Goal: Find contact information: Find contact information

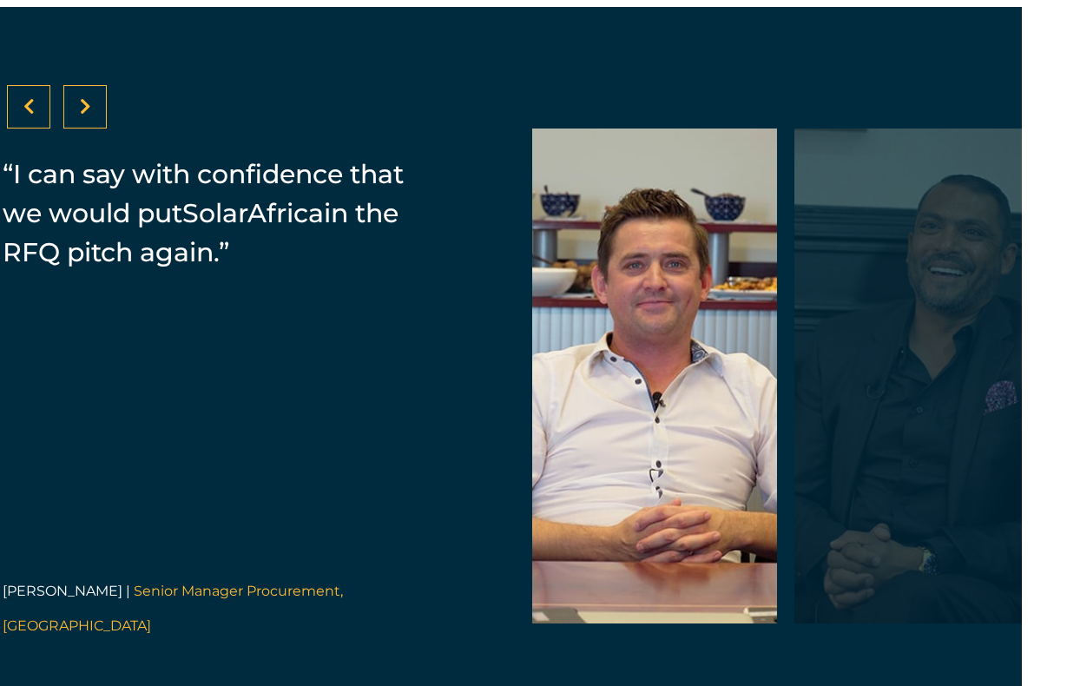
scroll to position [3729, 45]
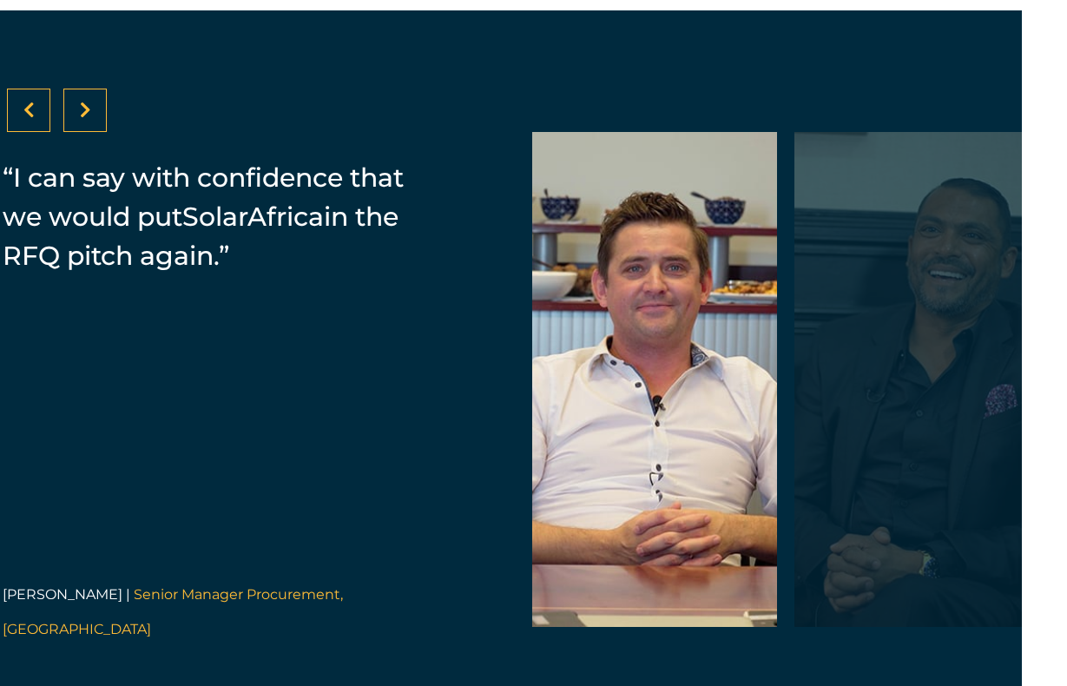
click at [86, 132] on div at bounding box center [84, 110] width 43 height 43
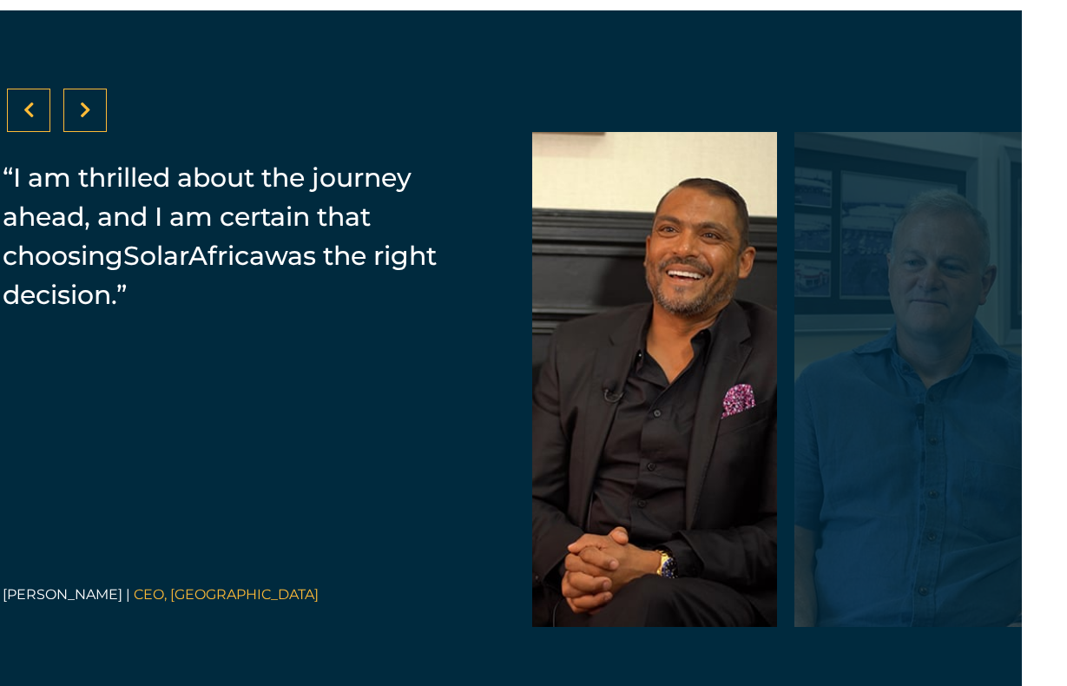
click at [86, 132] on div at bounding box center [84, 110] width 43 height 43
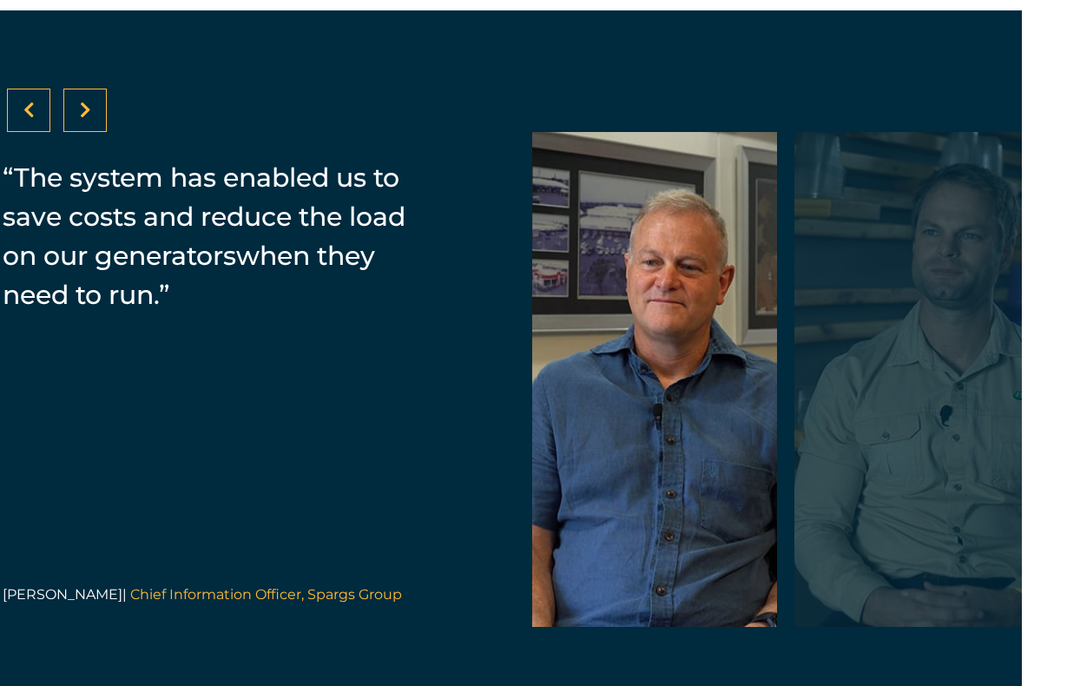
click at [24, 119] on icon at bounding box center [28, 110] width 11 height 17
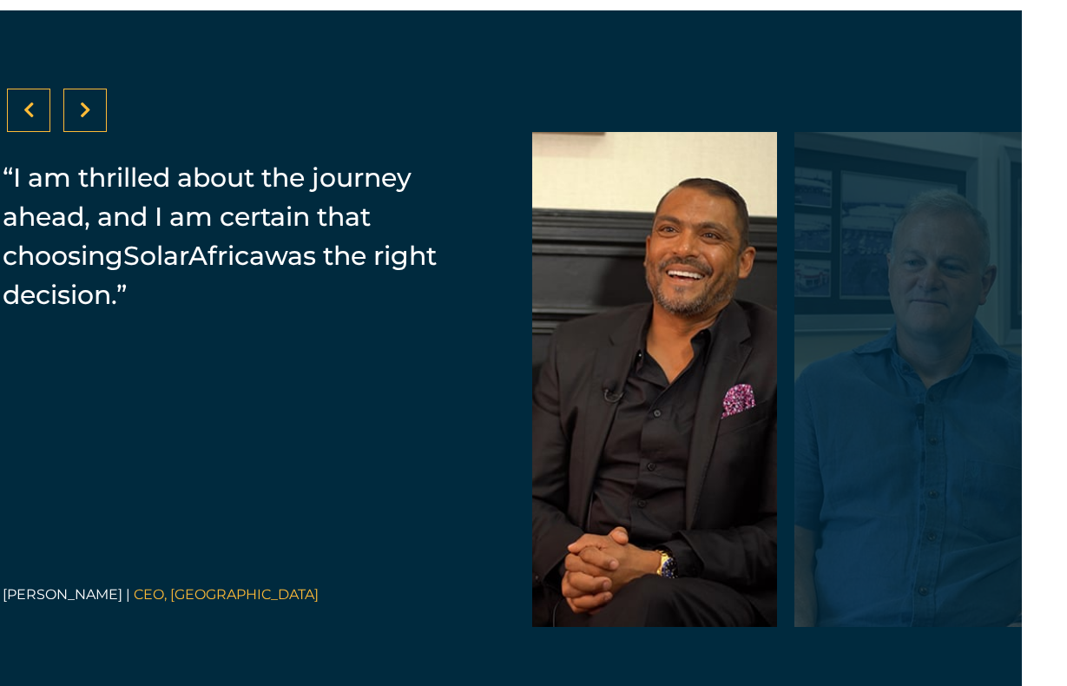
click at [24, 119] on icon at bounding box center [28, 110] width 11 height 17
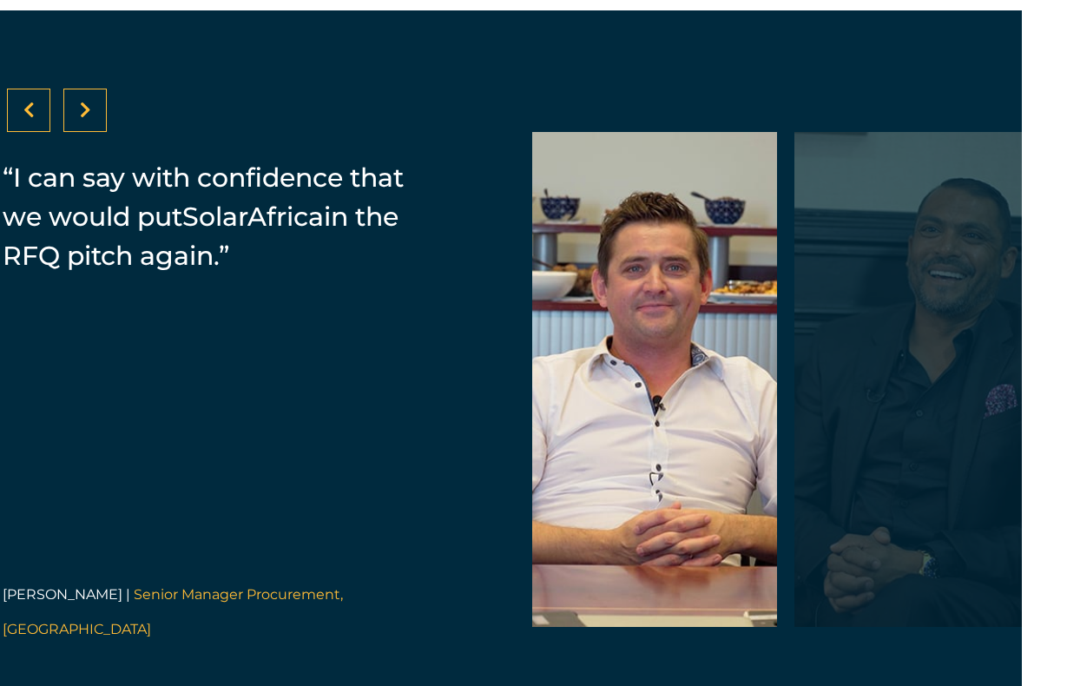
click at [80, 132] on div at bounding box center [84, 110] width 43 height 43
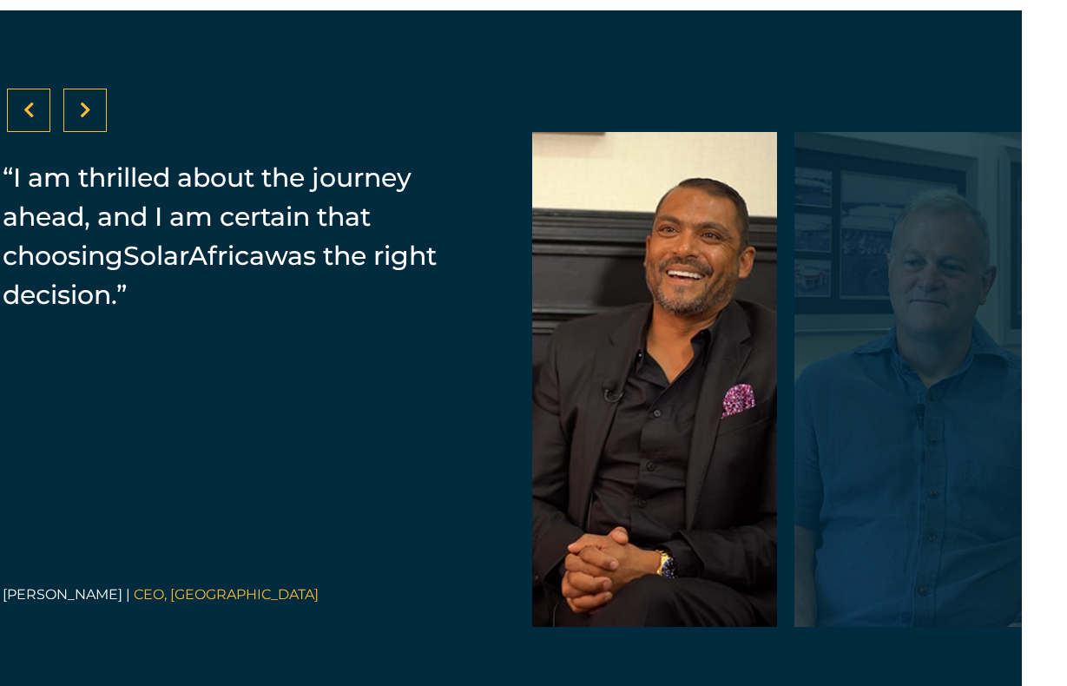
click at [79, 132] on div at bounding box center [84, 110] width 43 height 43
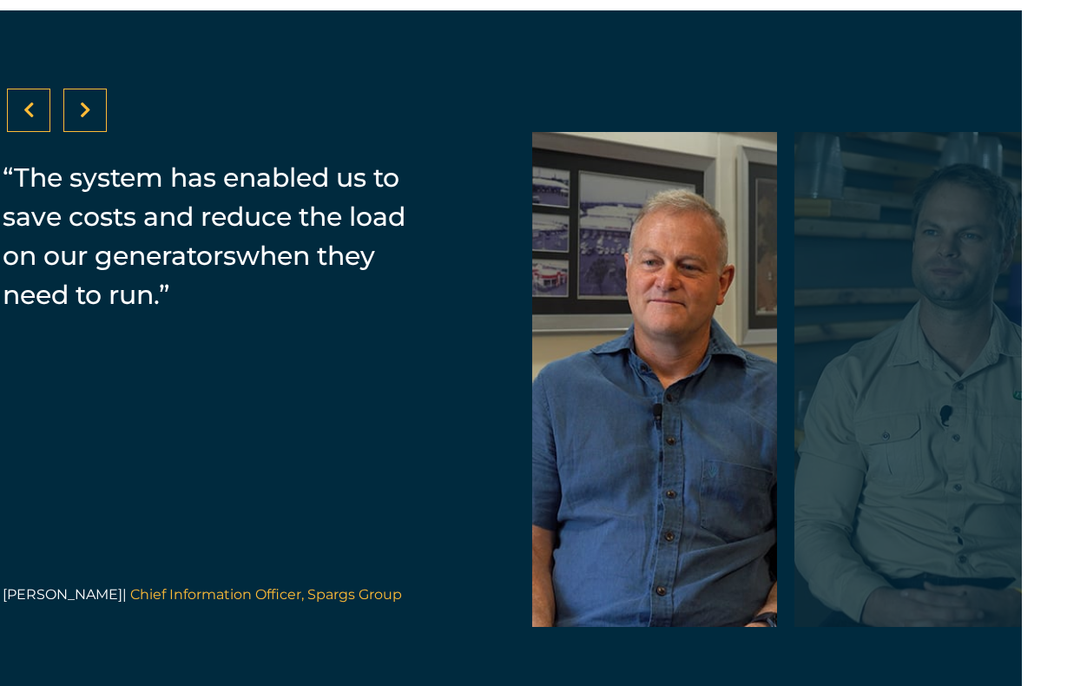
click at [79, 132] on div at bounding box center [84, 110] width 43 height 43
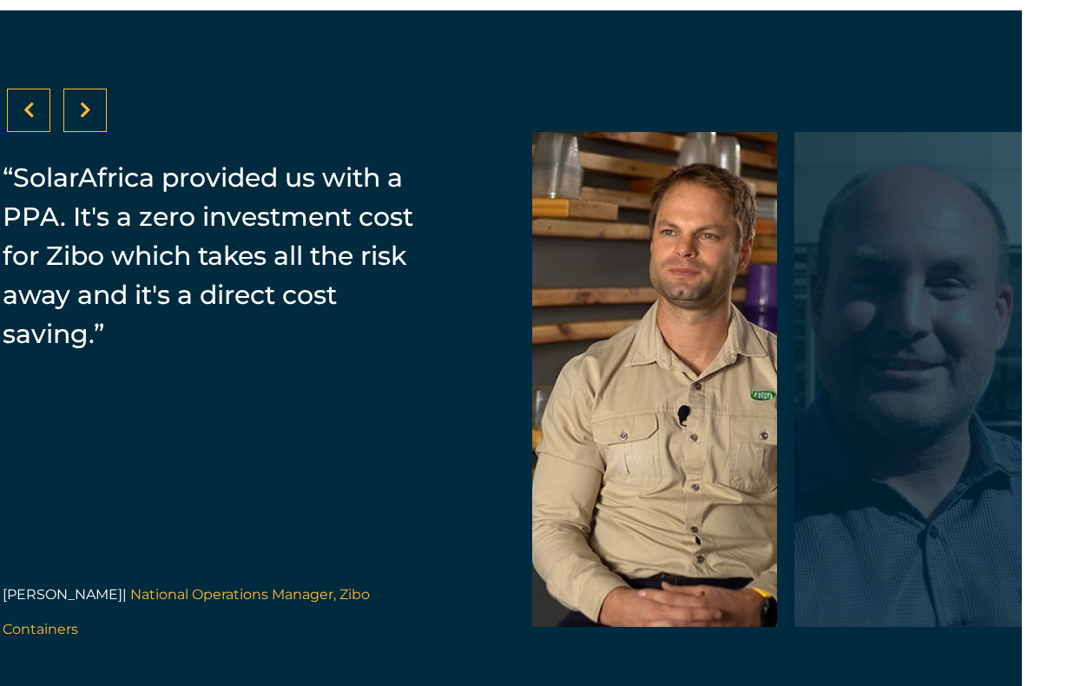
click at [79, 132] on div at bounding box center [84, 110] width 43 height 43
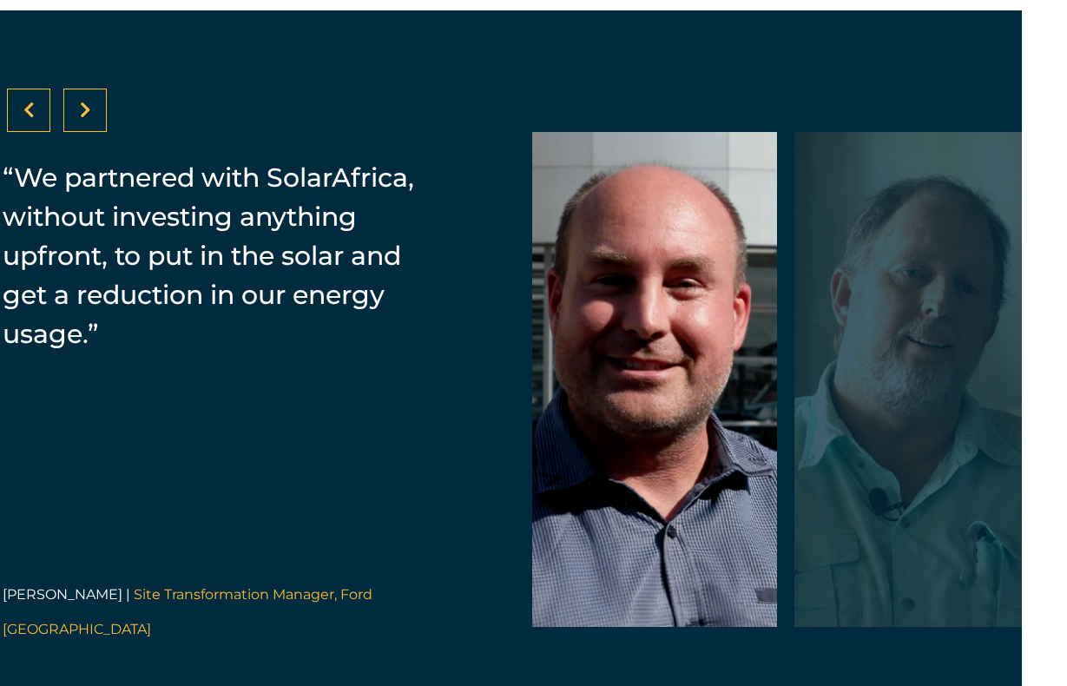
click at [79, 132] on div at bounding box center [84, 110] width 43 height 43
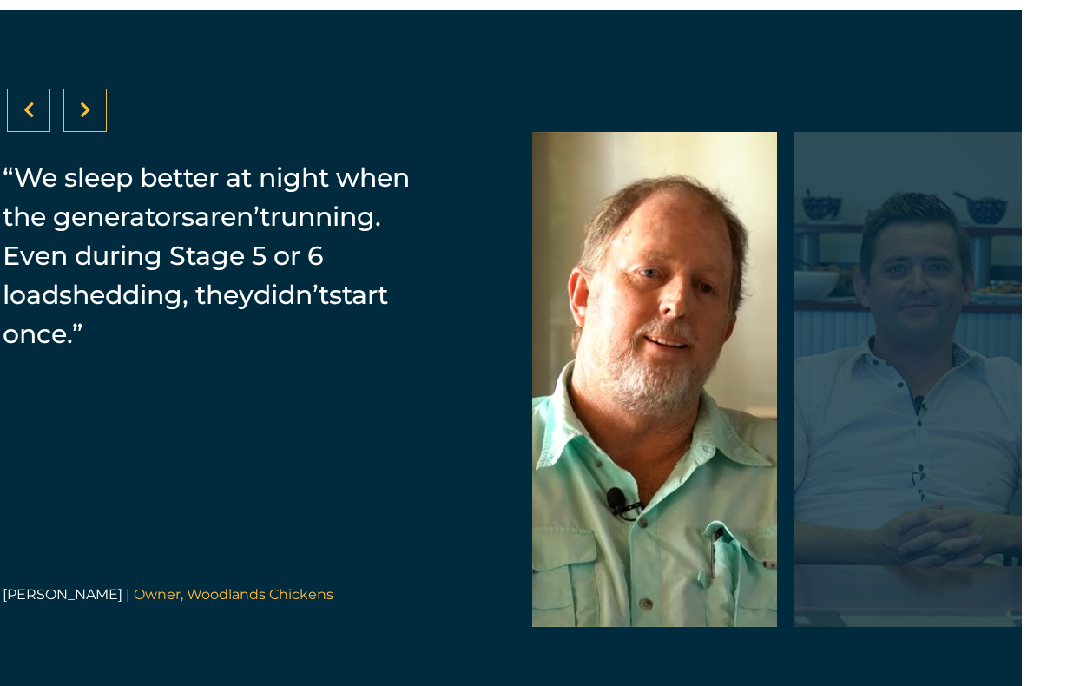
click at [79, 132] on div at bounding box center [84, 110] width 43 height 43
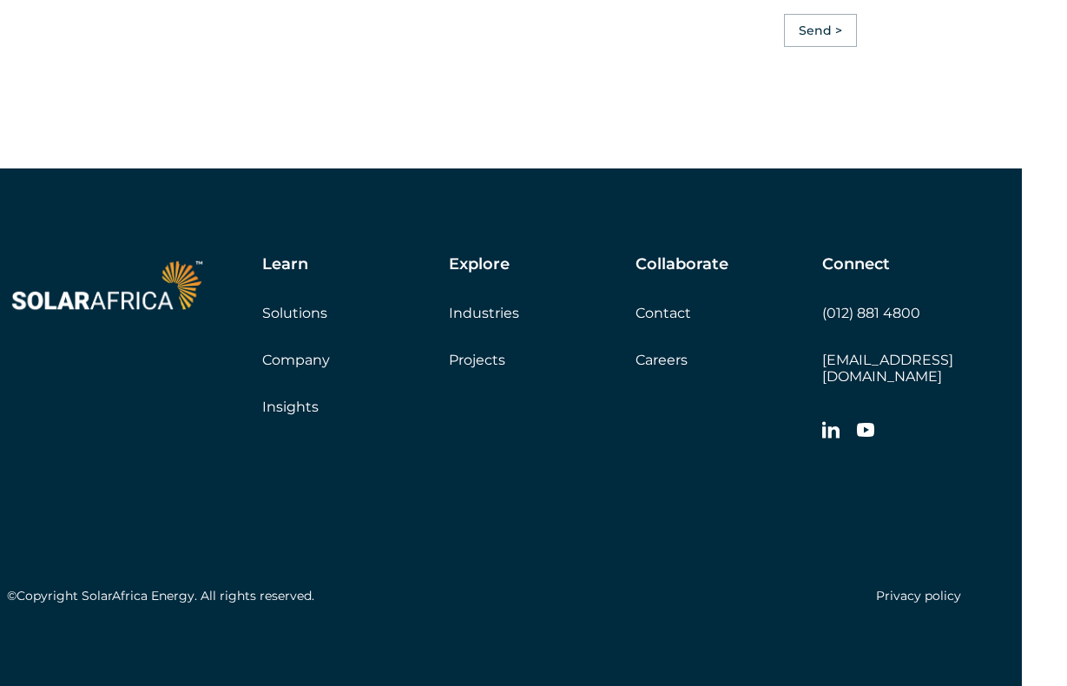
scroll to position [5196, 45]
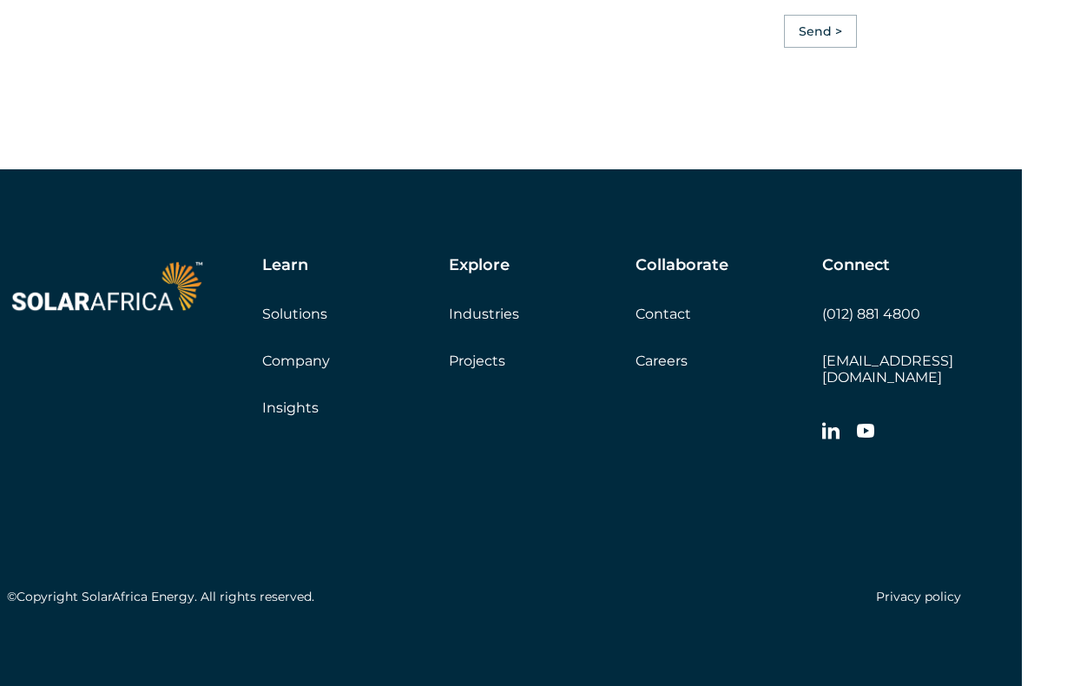
click at [652, 317] on link "Contact" at bounding box center [664, 314] width 56 height 16
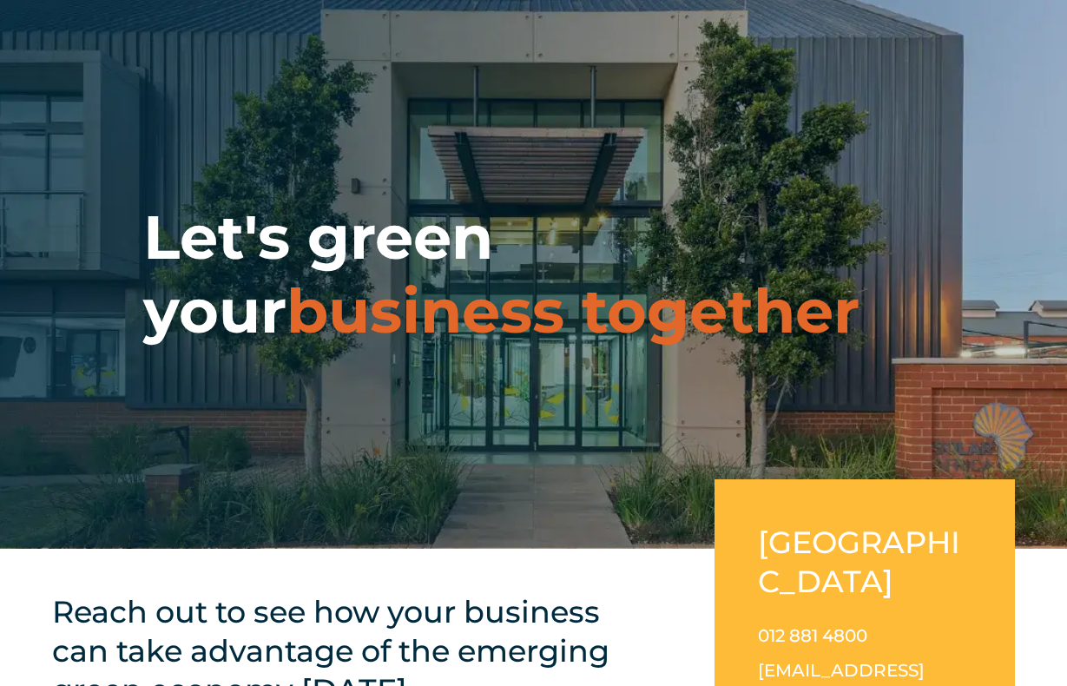
click at [357, 26] on div "Let's green your business together" at bounding box center [533, 274] width 1067 height 549
click at [358, 1] on div "Let's green your business together" at bounding box center [533, 274] width 1067 height 549
click at [754, 36] on div "Let's green your business together" at bounding box center [533, 274] width 1067 height 549
drag, startPoint x: 754, startPoint y: 36, endPoint x: 742, endPoint y: 23, distance: 18.5
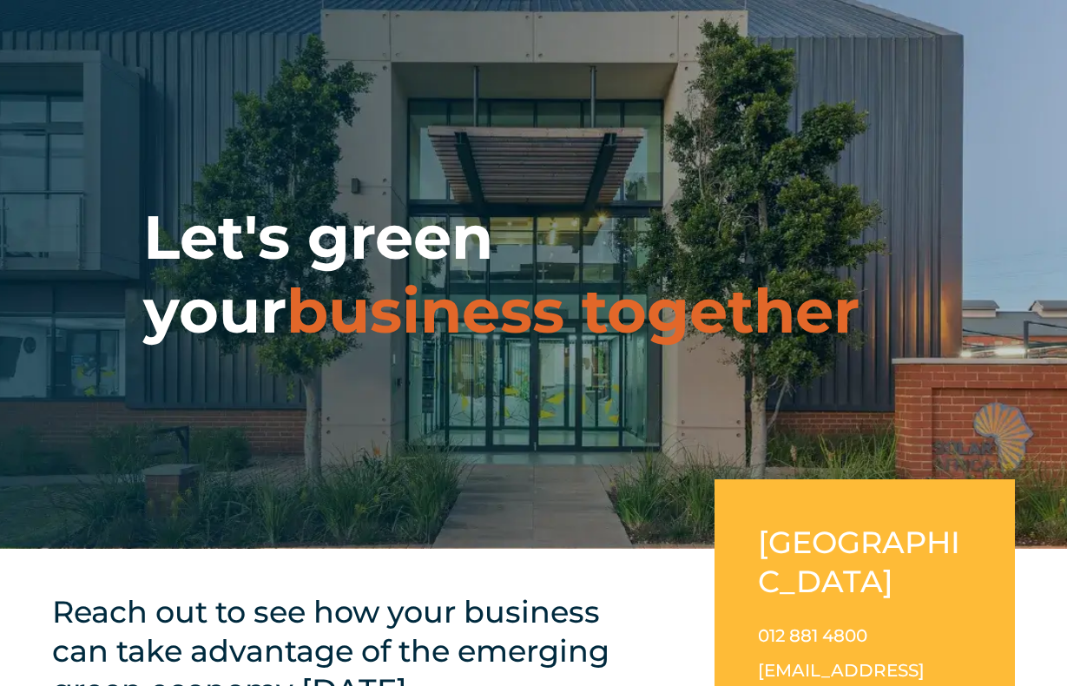
click at [748, 25] on div "Let's green your business together" at bounding box center [533, 274] width 1067 height 549
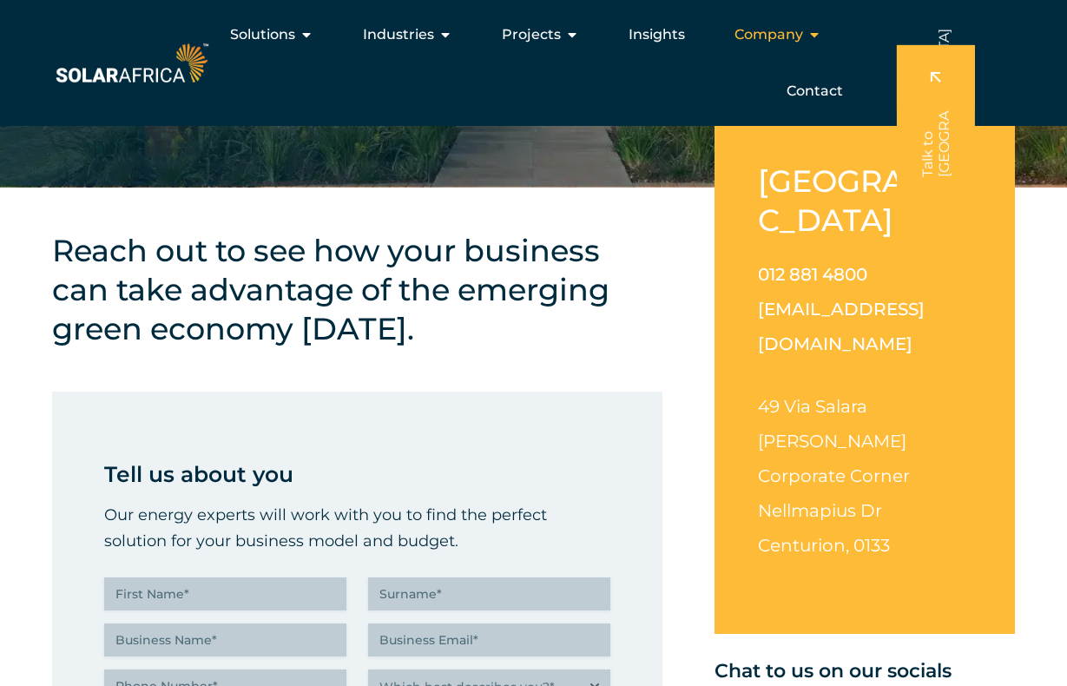
click at [774, 36] on span "Company" at bounding box center [769, 34] width 69 height 21
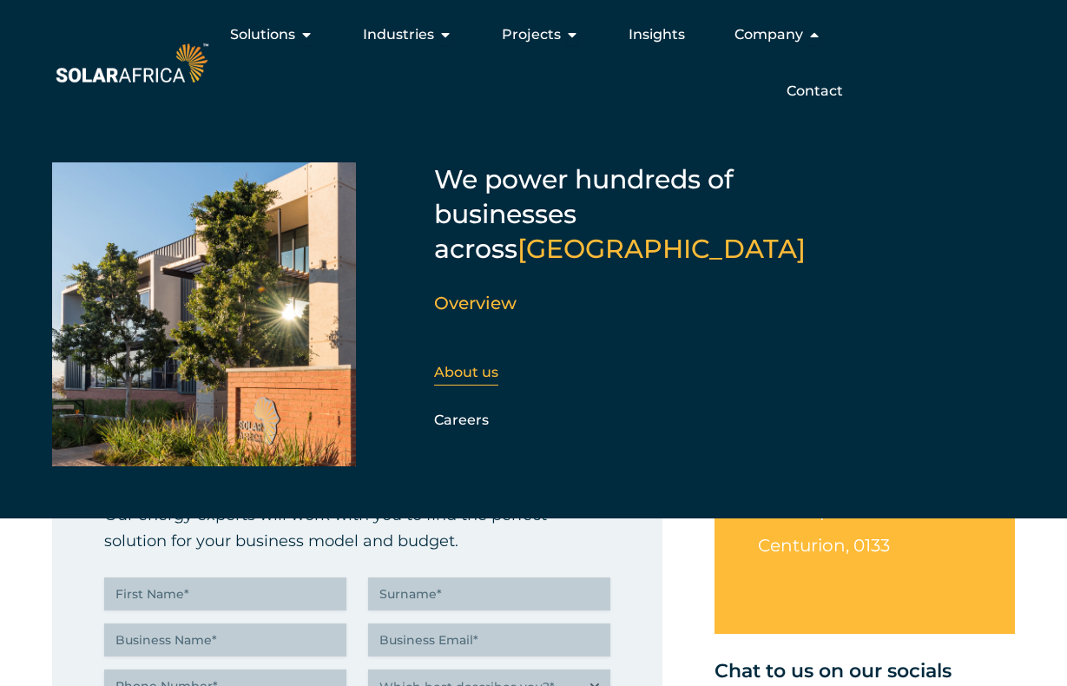
click at [469, 364] on link "About us" at bounding box center [466, 372] width 64 height 16
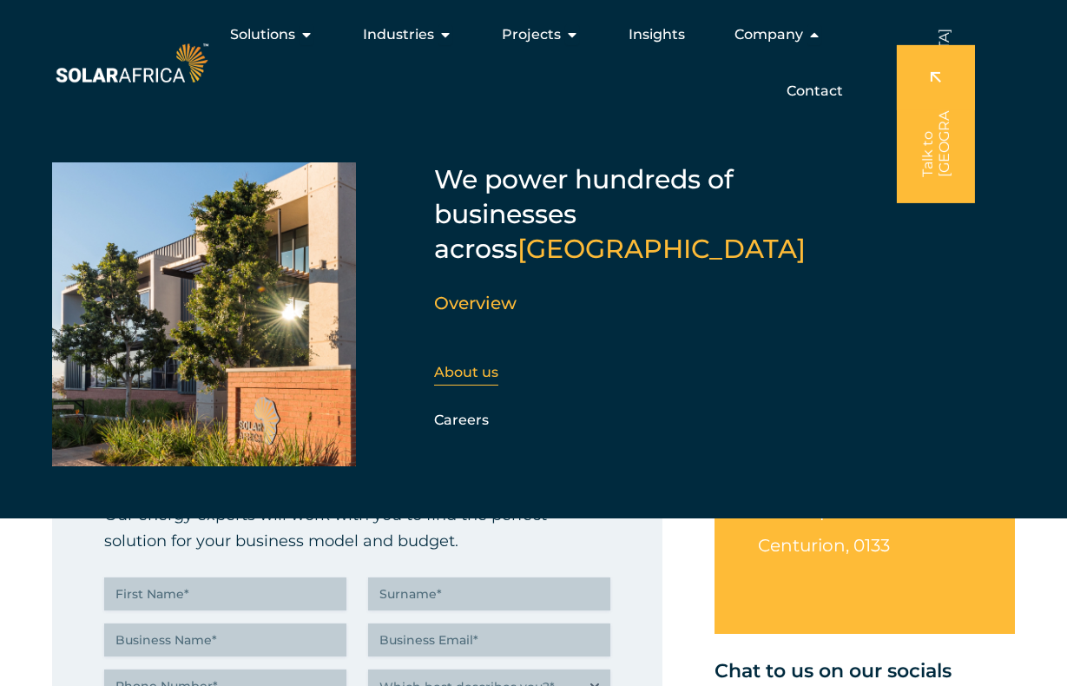
click at [470, 364] on link "About us" at bounding box center [466, 372] width 64 height 16
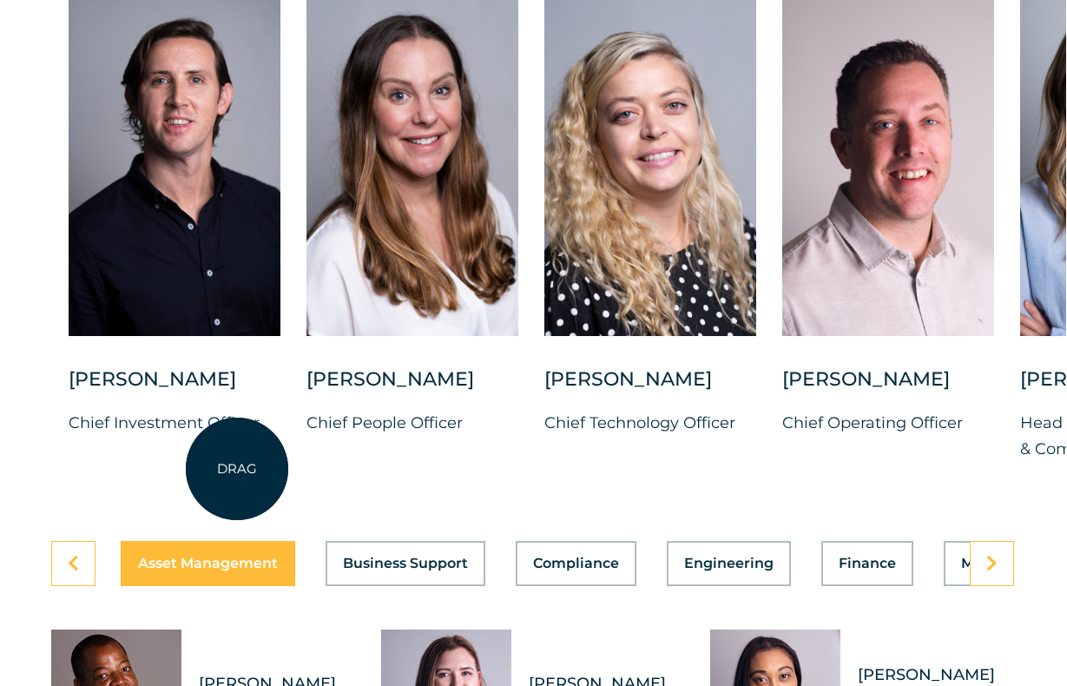
scroll to position [4713, 1]
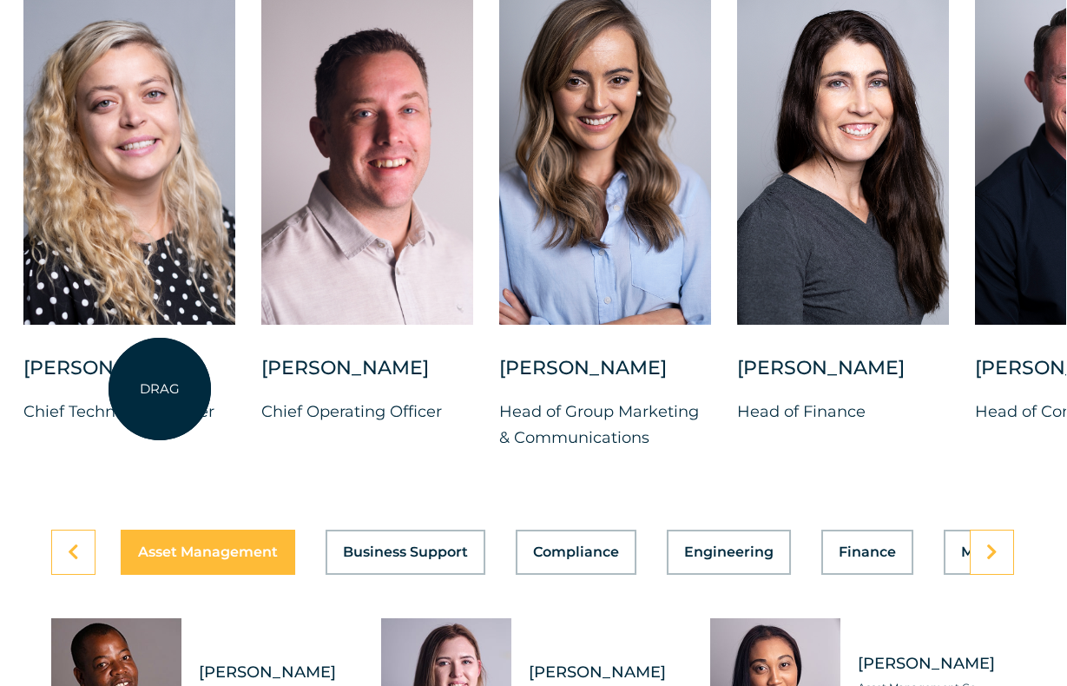
drag, startPoint x: 681, startPoint y: 421, endPoint x: 171, endPoint y: 388, distance: 510.8
click at [162, 387] on div "[PERSON_NAME] Chief Technology Officer" at bounding box center [129, 215] width 212 height 473
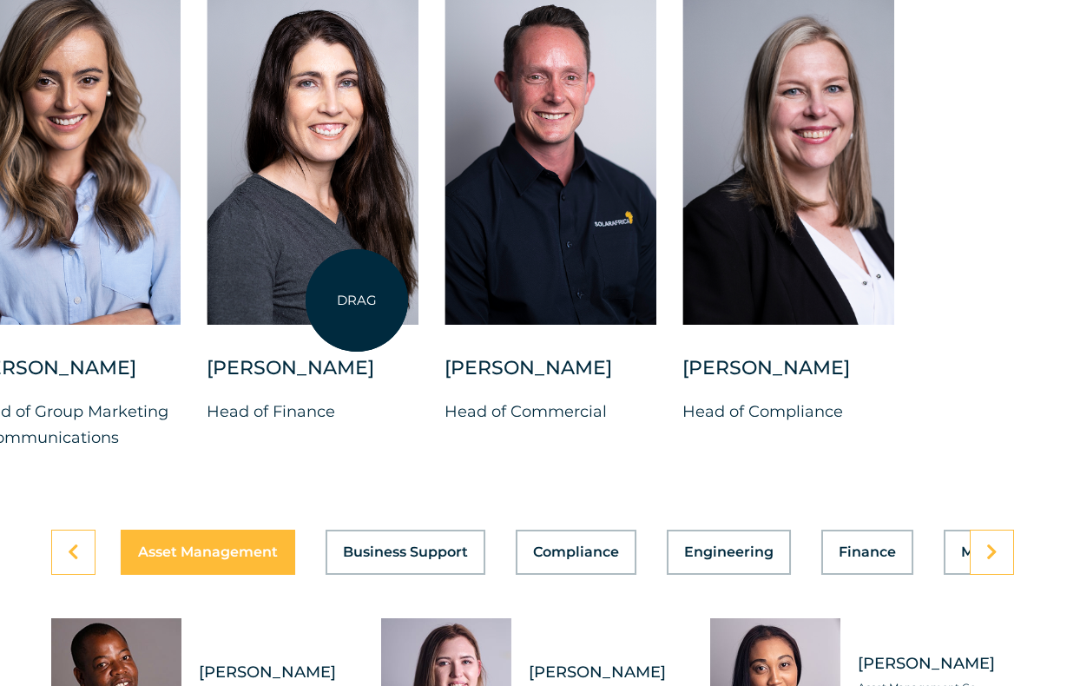
drag, startPoint x: 854, startPoint y: 289, endPoint x: 465, endPoint y: 270, distance: 390.3
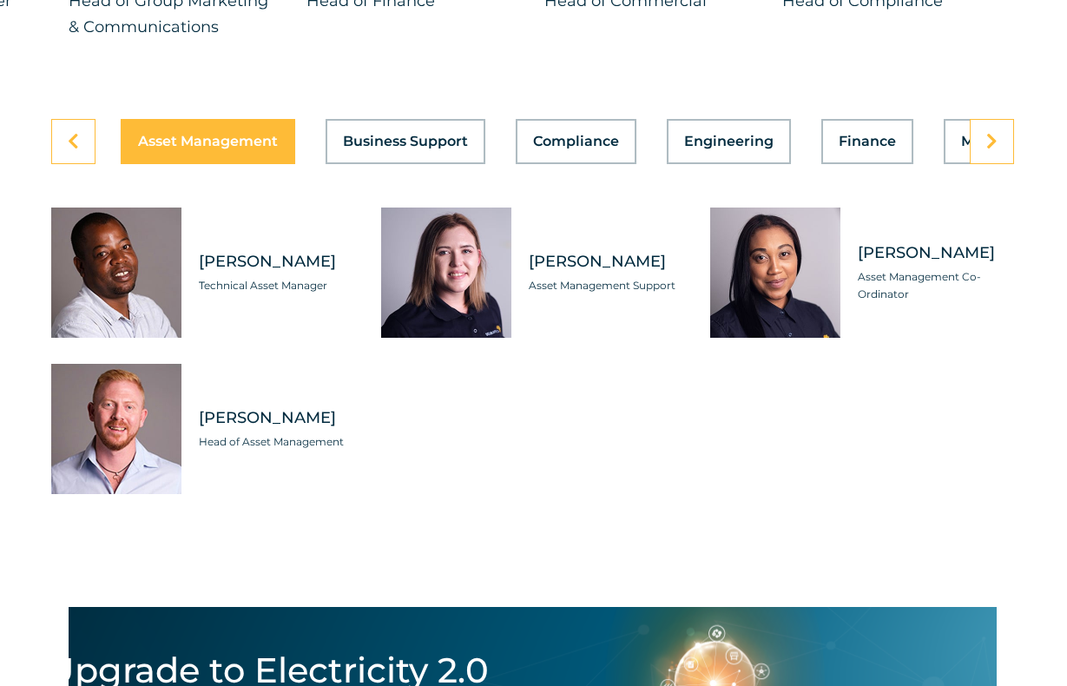
scroll to position [5123, 1]
